Goal: Transaction & Acquisition: Purchase product/service

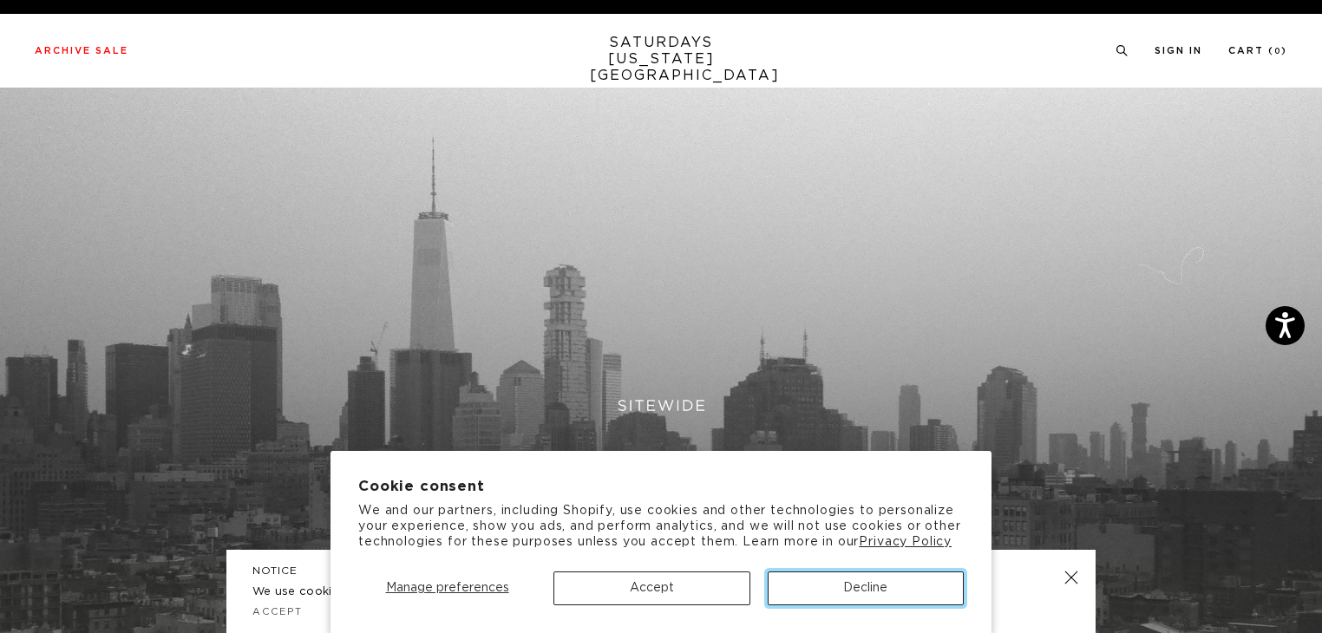
click at [902, 597] on button "Decline" at bounding box center [866, 589] width 196 height 34
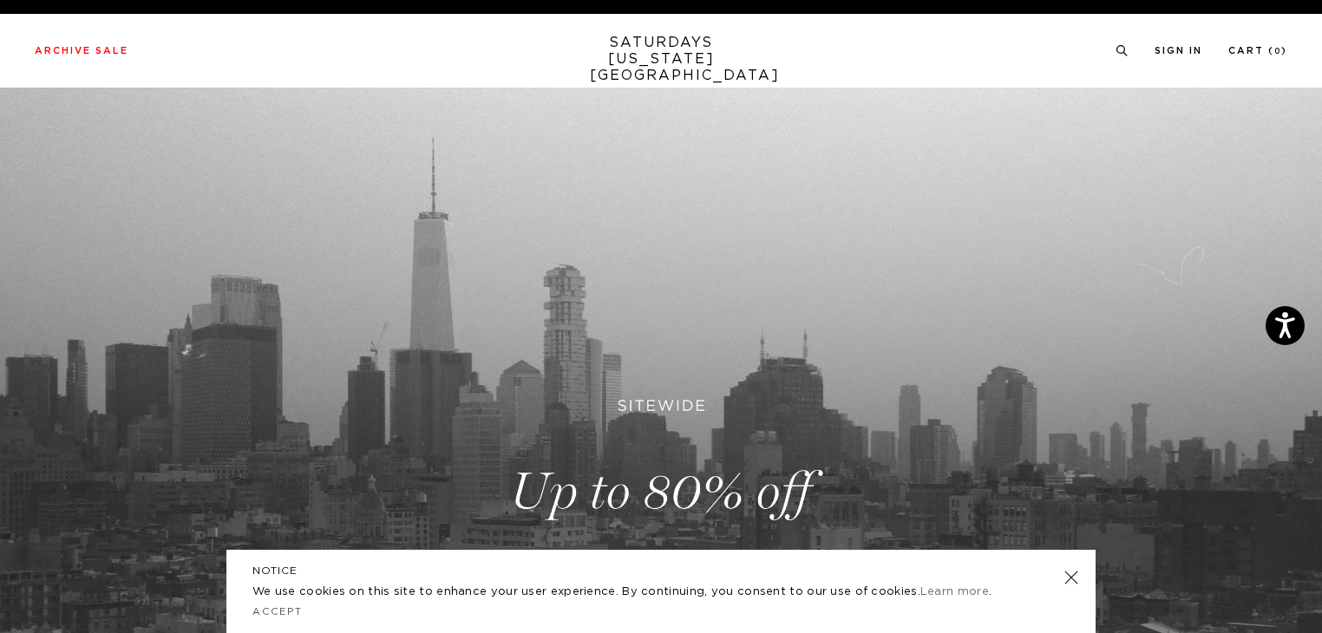
click at [1065, 579] on link at bounding box center [1071, 578] width 24 height 24
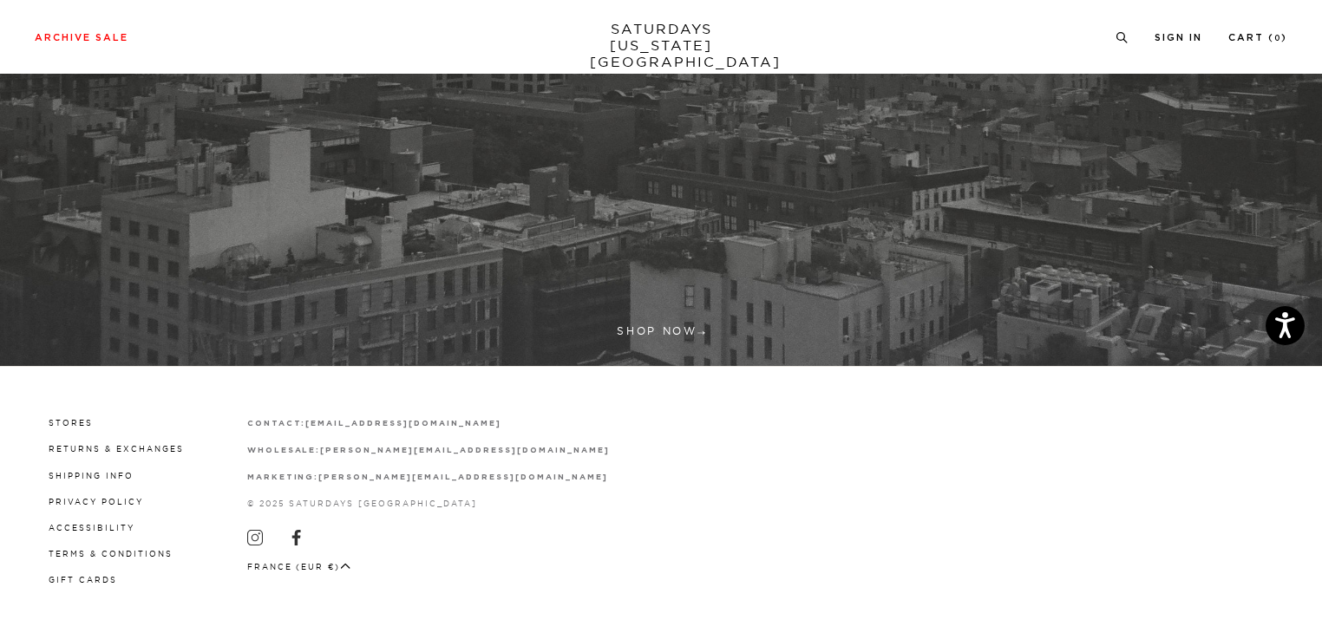
scroll to position [531, 0]
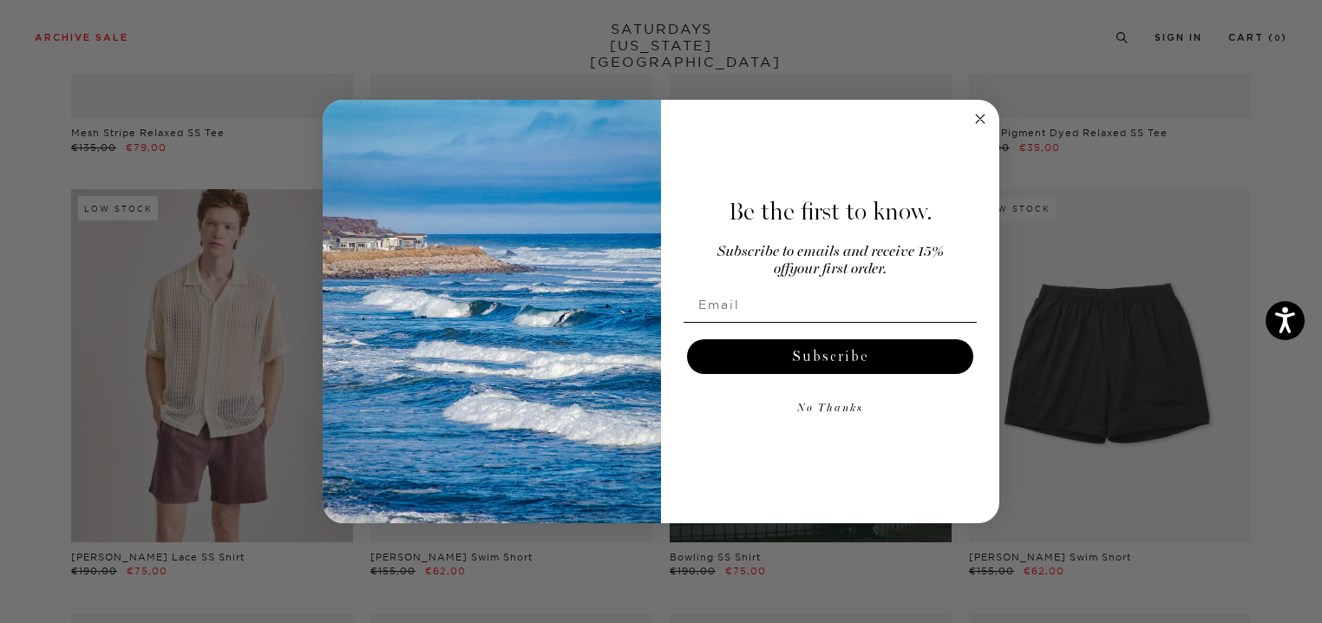
scroll to position [434, 0]
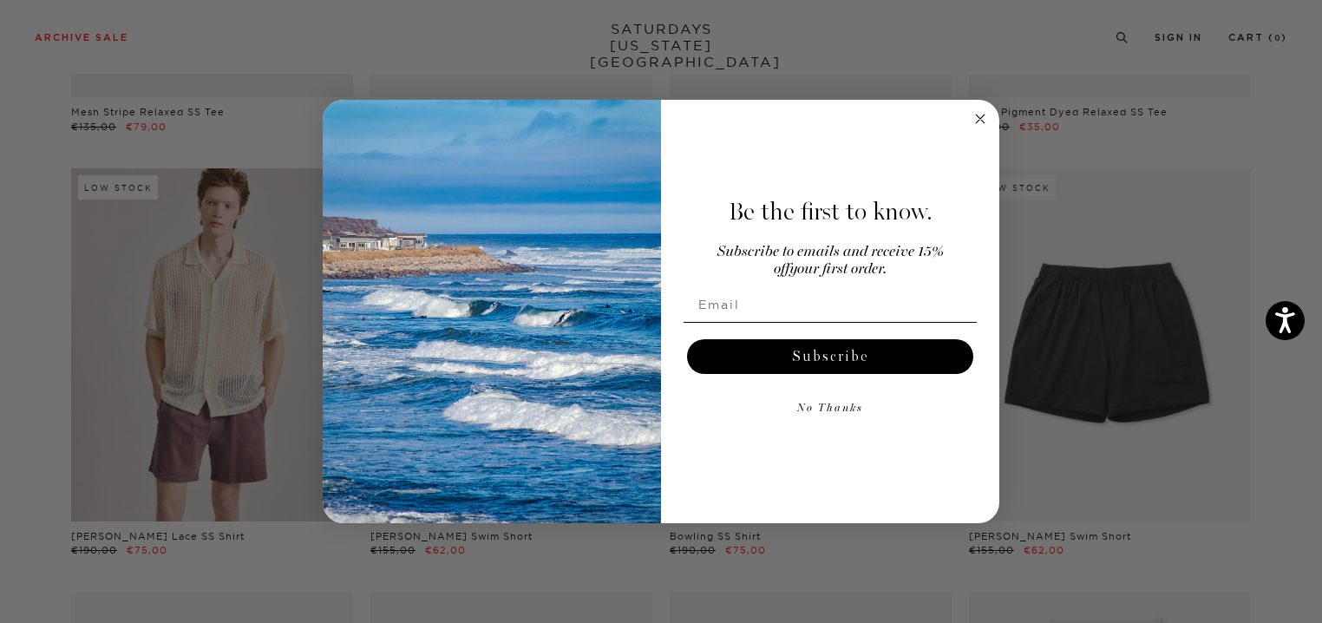
click at [975, 120] on circle "Close dialog" at bounding box center [981, 119] width 20 height 20
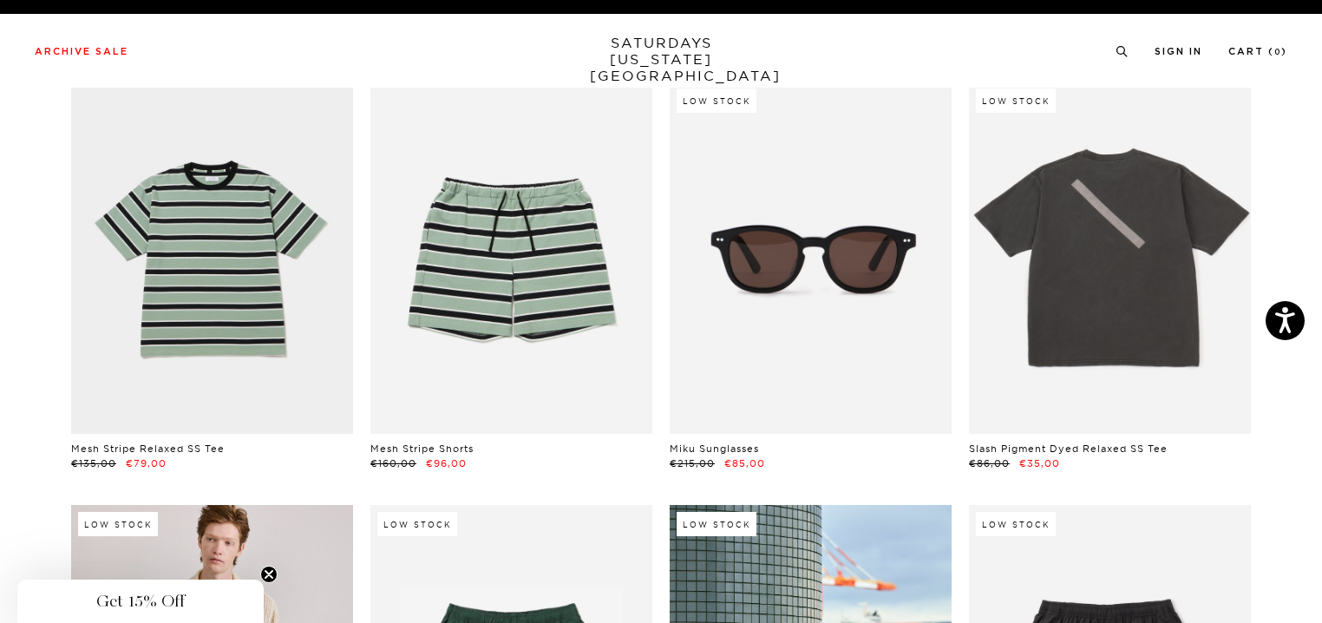
scroll to position [0, 0]
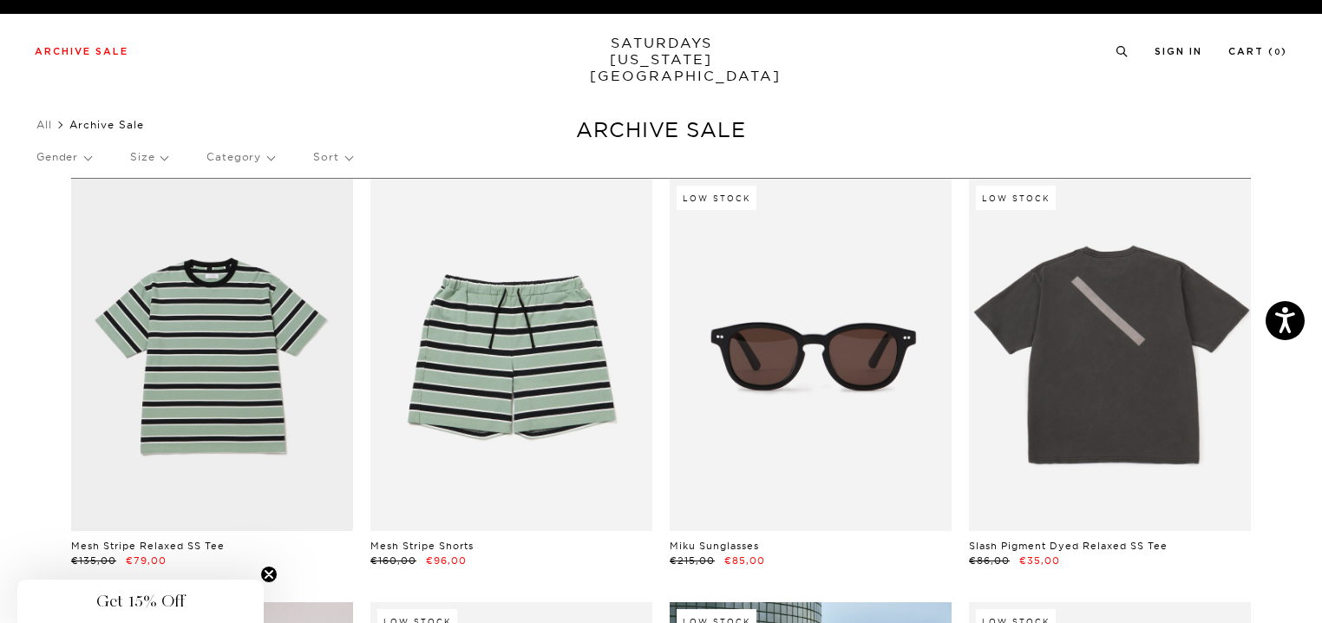
click at [266, 162] on p "Category" at bounding box center [240, 157] width 68 height 40
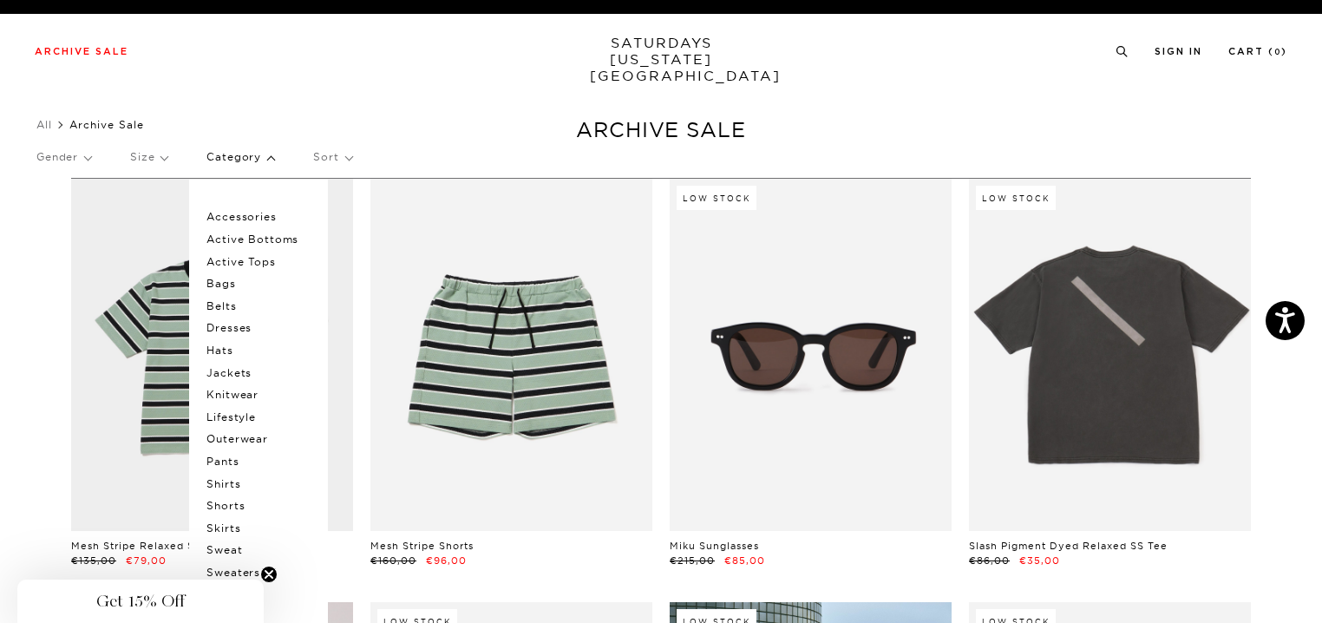
click at [101, 154] on div "Gender Size Category Accessories Active Bottoms Active Tops Bags Belts Dresses …" at bounding box center [660, 160] width 1249 height 46
click at [91, 155] on p "Gender" at bounding box center [63, 157] width 55 height 40
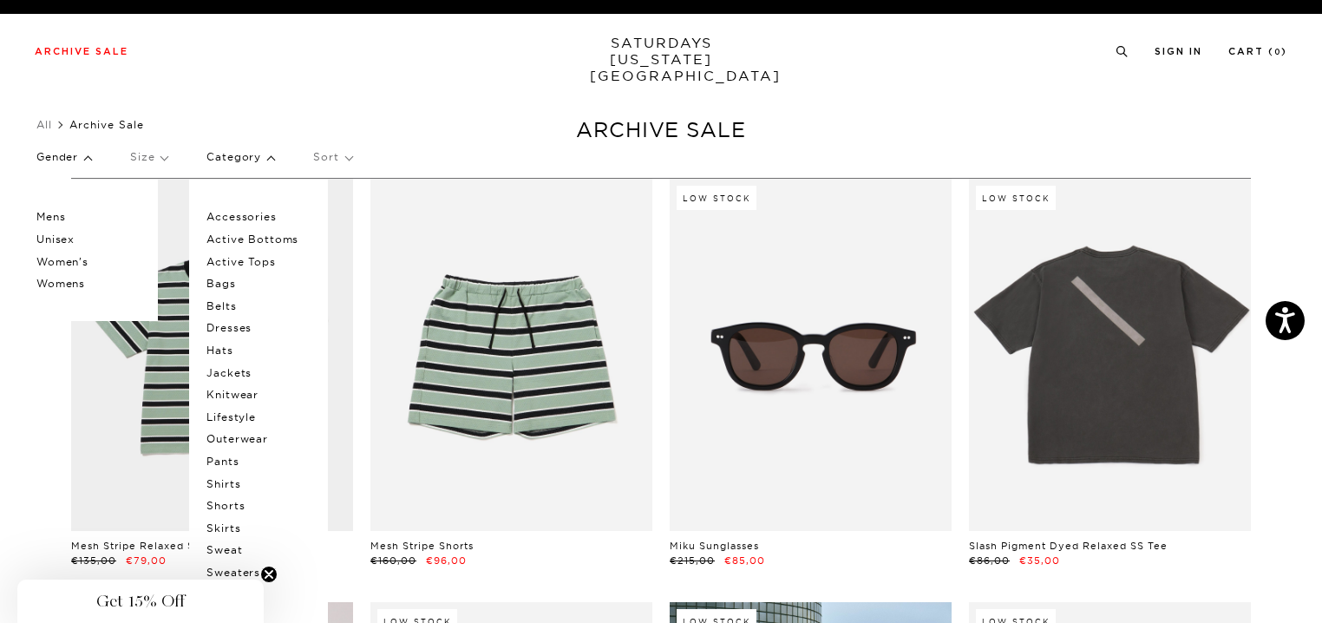
click at [67, 282] on p "Womens" at bounding box center [88, 283] width 104 height 23
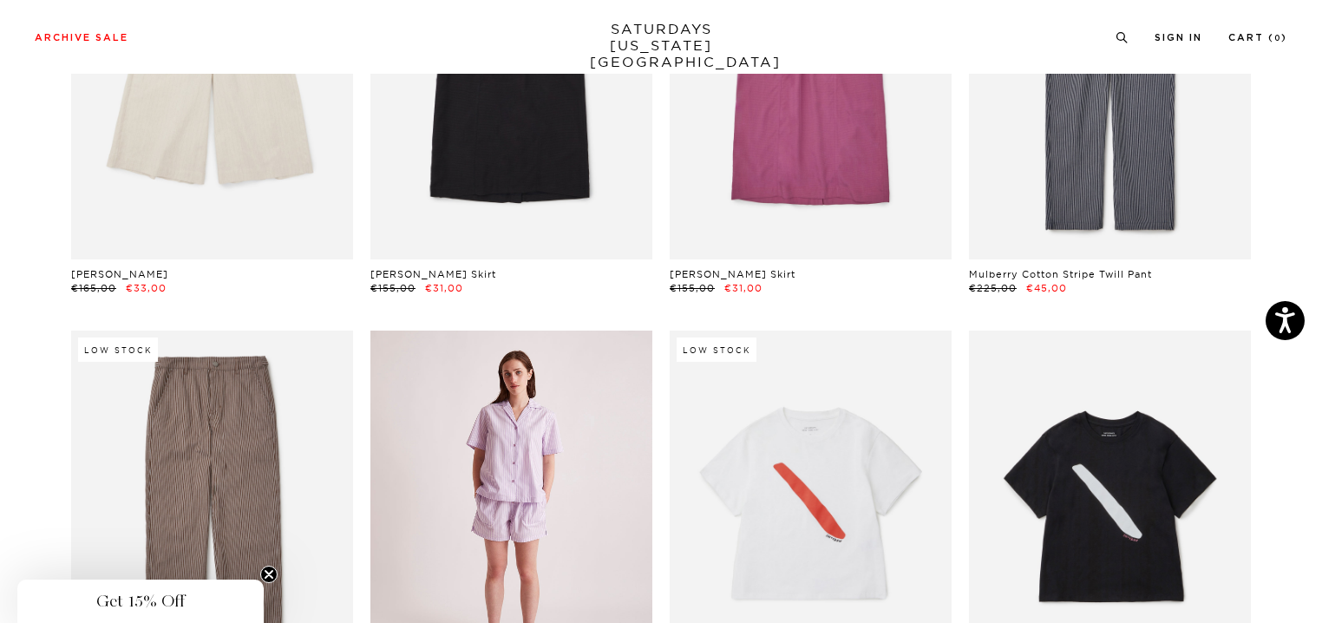
scroll to position [2863, 0]
